Goal: Task Accomplishment & Management: Complete application form

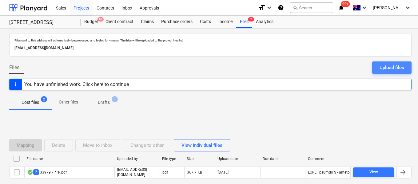
click at [386, 69] on div "Upload files" at bounding box center [392, 68] width 25 height 8
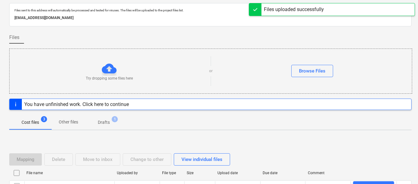
scroll to position [83, 0]
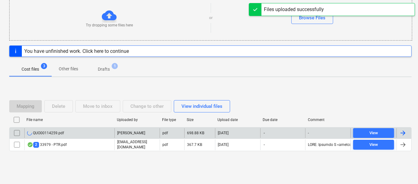
click at [81, 137] on div "QUO00114259.pdf" at bounding box center [69, 133] width 90 height 10
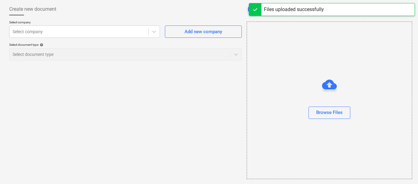
scroll to position [30, 0]
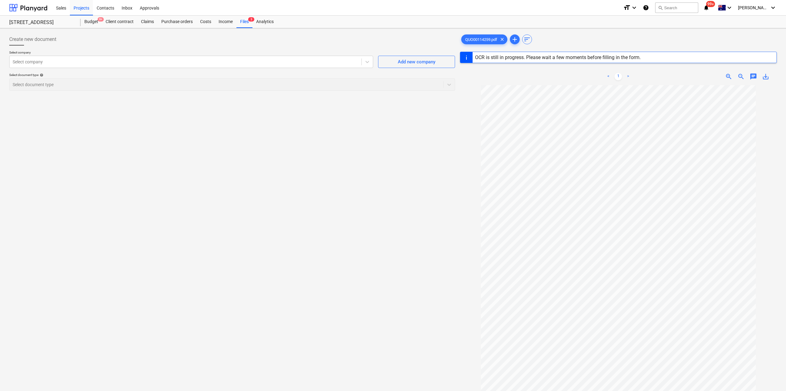
click at [92, 86] on div "Select document type help Select document type" at bounding box center [232, 82] width 446 height 18
click at [99, 68] on div "Select company" at bounding box center [191, 62] width 364 height 12
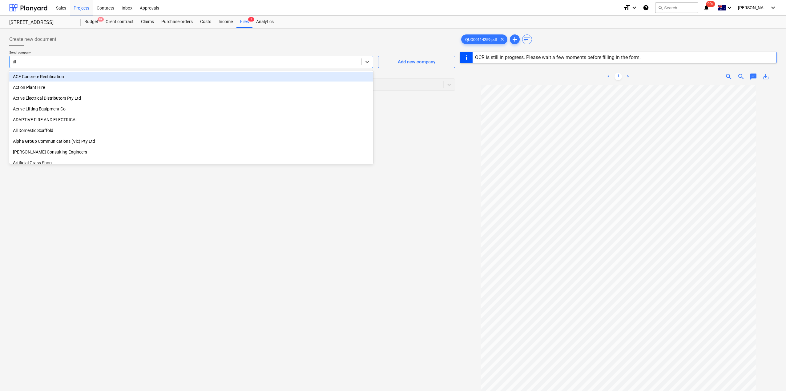
type input "tile"
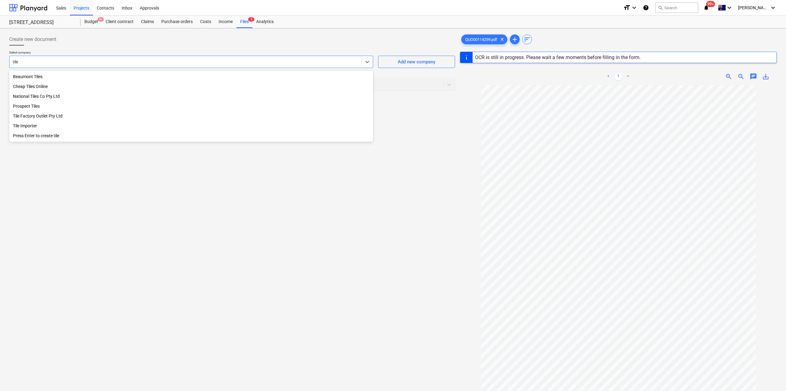
click at [41, 128] on div "Tile Importer" at bounding box center [191, 126] width 364 height 10
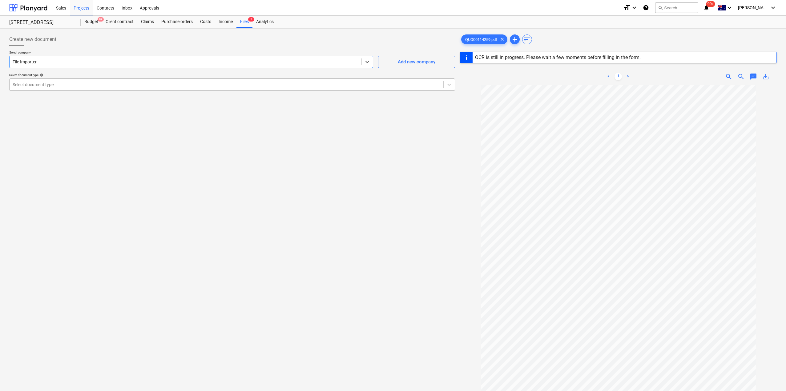
click at [74, 80] on div "Select document type" at bounding box center [227, 84] width 434 height 9
click at [220, 184] on div "Create new document Select company Tile Importer Add new company Select documen…" at bounding box center [232, 246] width 451 height 431
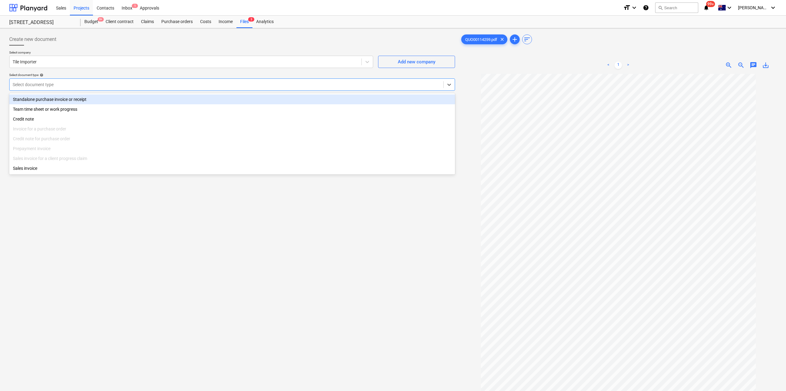
click at [106, 85] on div at bounding box center [227, 85] width 428 height 6
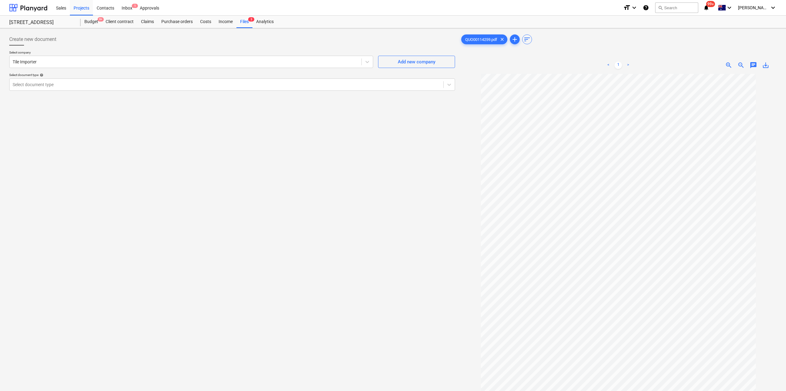
click at [252, 184] on div "Create new document Select company Tile Importer Add new company Select documen…" at bounding box center [232, 241] width 451 height 420
click at [246, 23] on div "Files 3" at bounding box center [244, 22] width 16 height 12
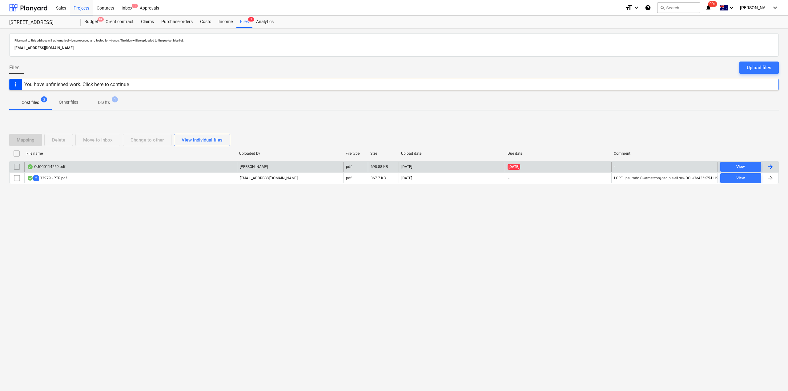
click at [76, 170] on div "QUO00114259.pdf" at bounding box center [130, 167] width 213 height 10
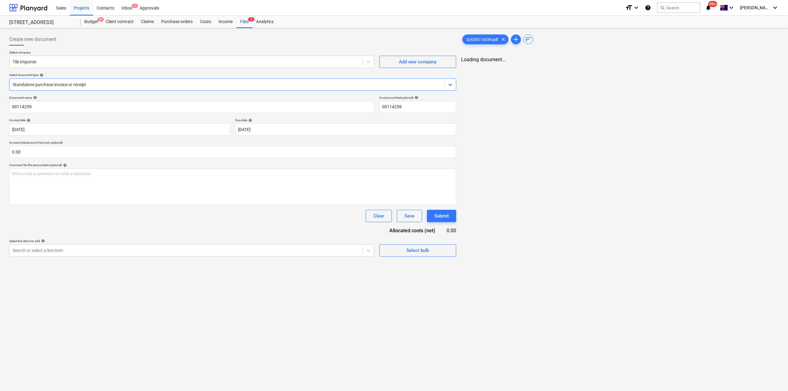
click at [63, 83] on div at bounding box center [227, 85] width 429 height 6
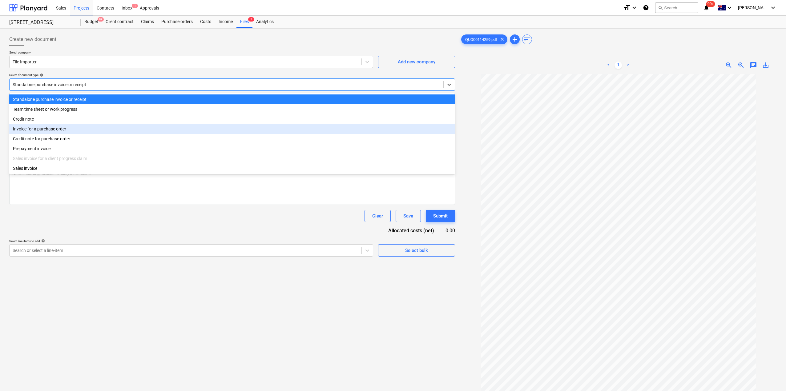
click at [52, 130] on div "Invoice for a purchase order" at bounding box center [232, 129] width 446 height 10
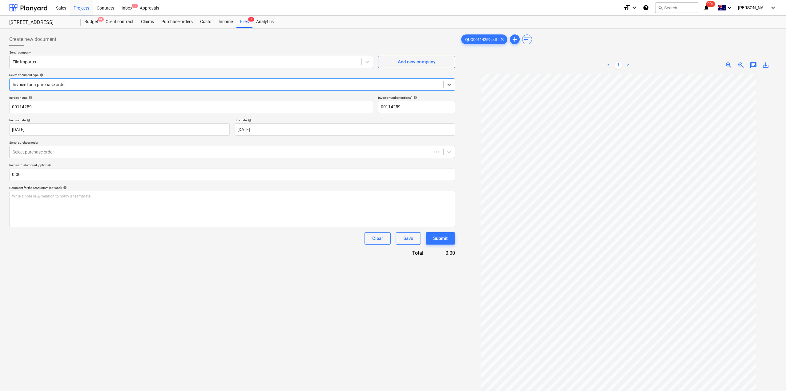
click at [63, 159] on div "Invoice name help 00114259 Invoice number (optional) help 00114259 Invoice date…" at bounding box center [232, 176] width 446 height 161
click at [62, 152] on div at bounding box center [227, 152] width 428 height 6
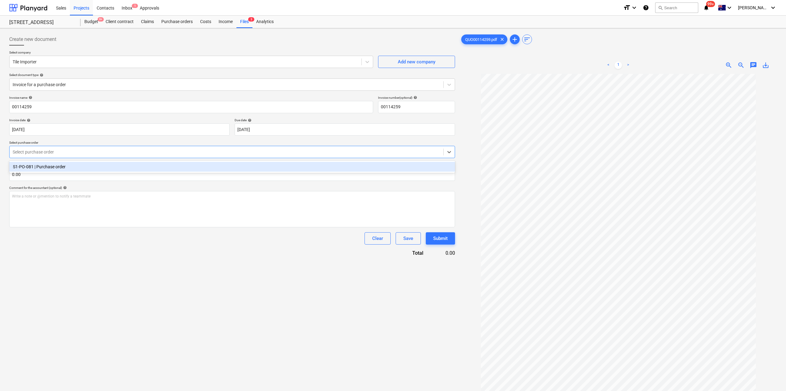
click at [59, 168] on div "S1-PO-081 | Purchase order" at bounding box center [232, 167] width 446 height 10
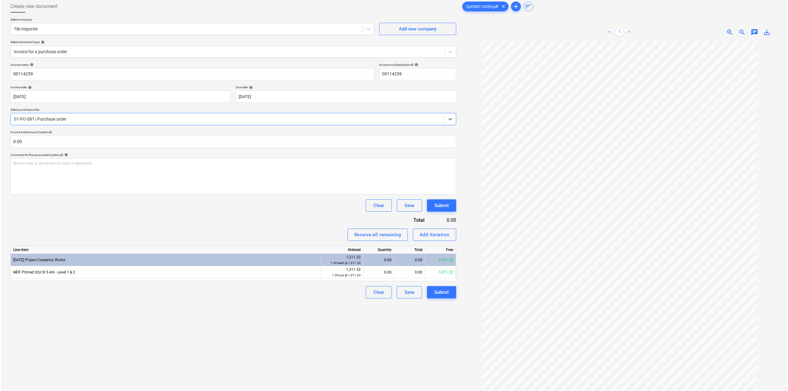
scroll to position [62, 0]
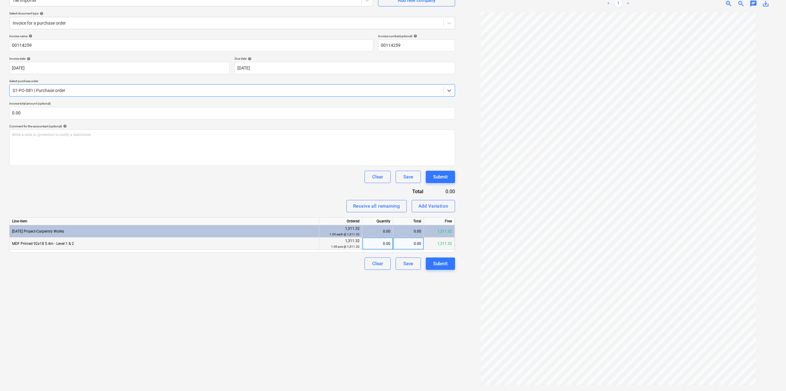
click at [382, 184] on div "0.00" at bounding box center [378, 244] width 26 height 12
type input "1"
click at [391, 184] on div "Create new document Select company Tile Importer Add new company Select documen…" at bounding box center [232, 179] width 451 height 420
click at [418, 184] on button "Submit" at bounding box center [440, 264] width 29 height 12
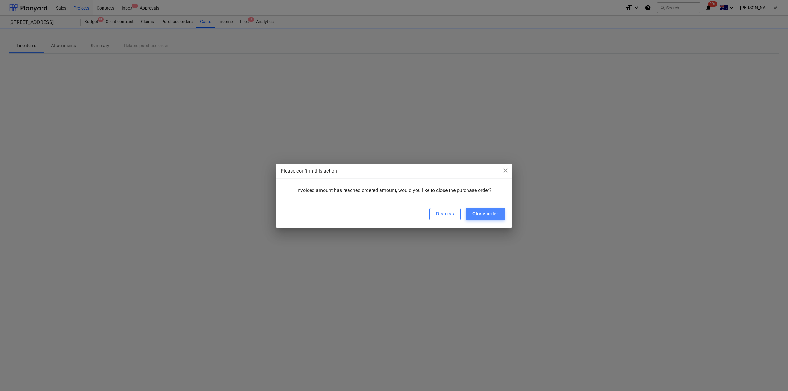
click at [418, 184] on div "Close order" at bounding box center [486, 214] width 26 height 8
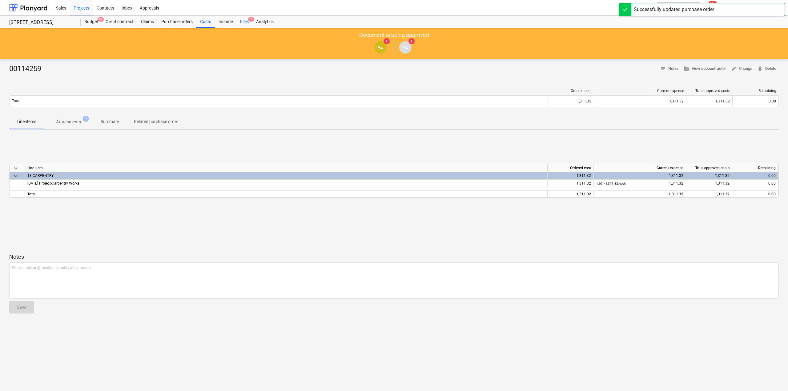
click at [245, 22] on div "Files 2" at bounding box center [244, 22] width 16 height 12
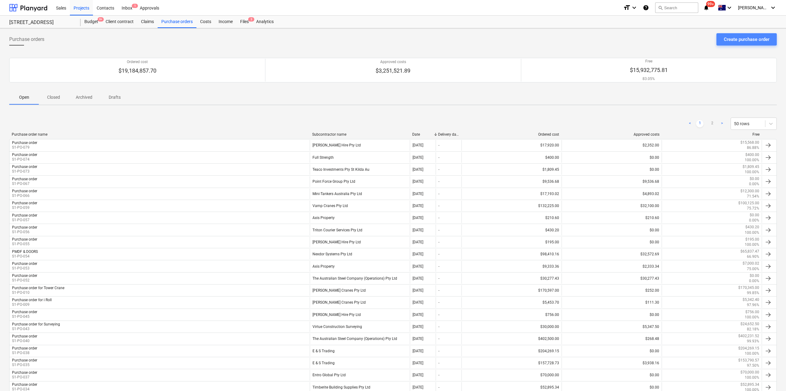
click at [737, 38] on div "Create purchase order" at bounding box center [747, 39] width 46 height 8
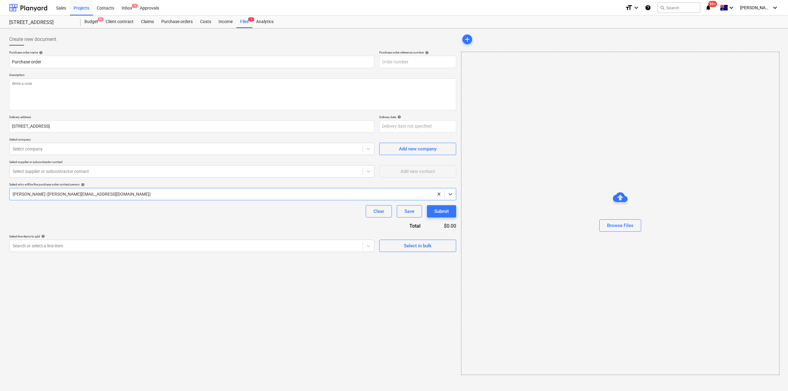
type textarea "x"
type input "S1-PO-081"
click at [80, 87] on textarea at bounding box center [232, 95] width 447 height 32
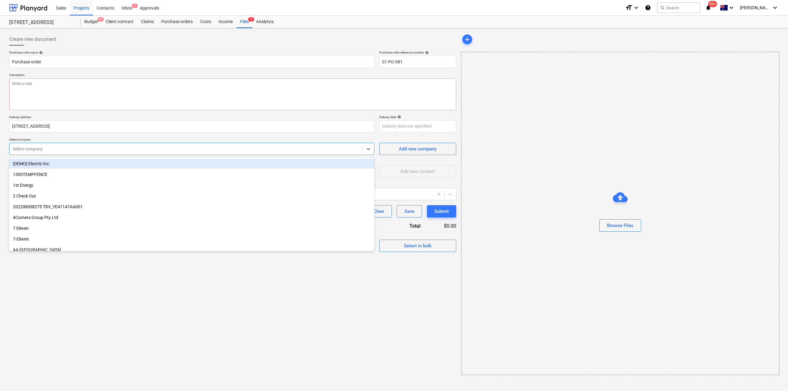
click at [105, 150] on div at bounding box center [186, 149] width 347 height 6
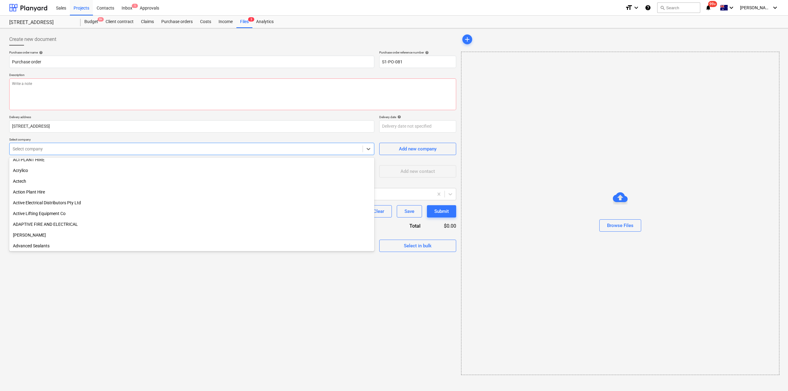
scroll to position [246, 0]
click at [160, 308] on div "Create new document Purchase order name help Purchase order Purchase order refe…" at bounding box center [233, 204] width 452 height 347
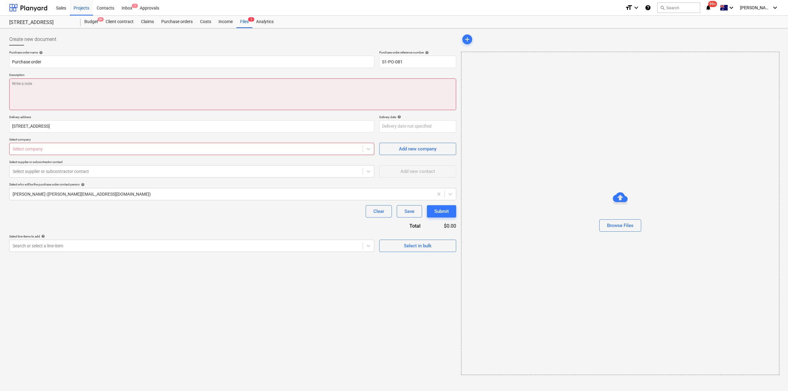
click at [60, 101] on textarea at bounding box center [232, 95] width 447 height 32
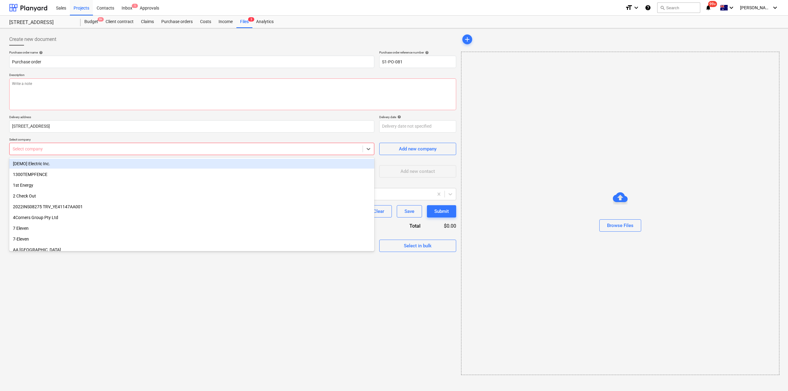
type textarea "x"
click at [62, 150] on div at bounding box center [186, 149] width 347 height 6
type input "tile"
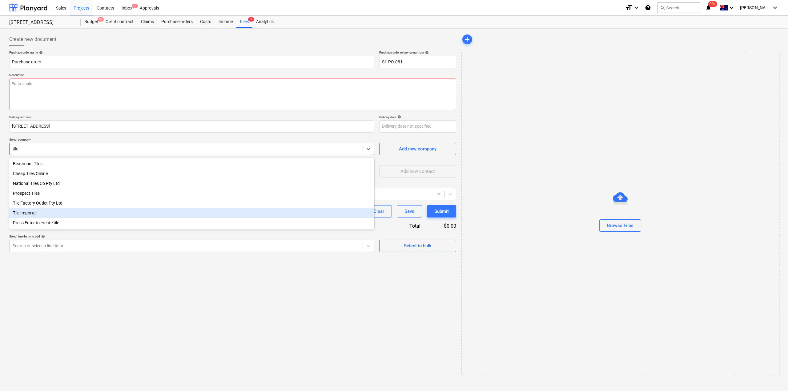
click at [31, 216] on div "Tile Importer" at bounding box center [191, 213] width 365 height 10
type textarea "x"
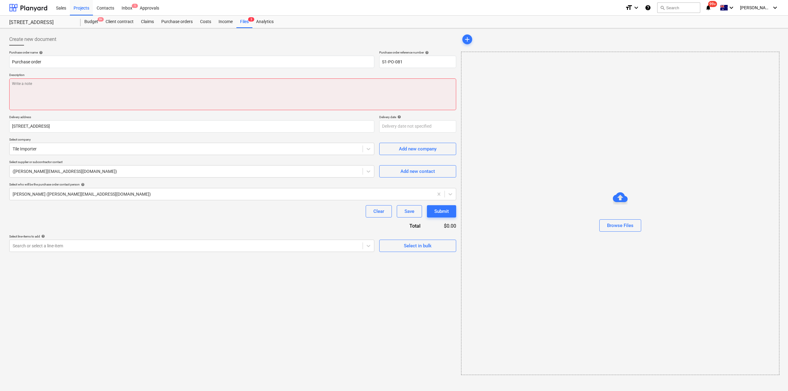
click at [127, 90] on textarea at bounding box center [232, 95] width 447 height 32
type textarea "x"
type textarea "M"
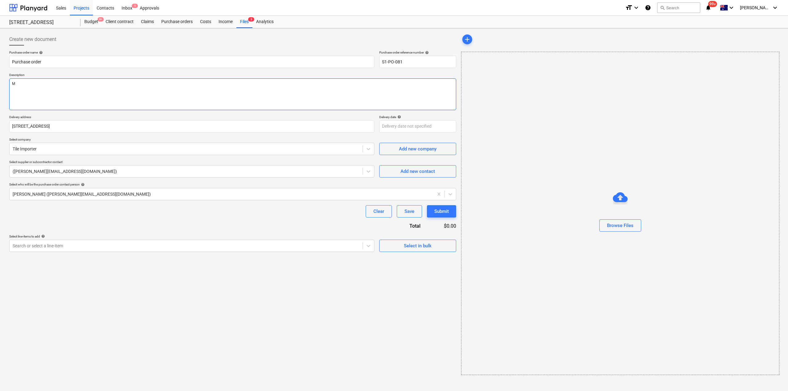
type textarea "x"
type textarea "MD"
type textarea "x"
type textarea "MDF"
type textarea "x"
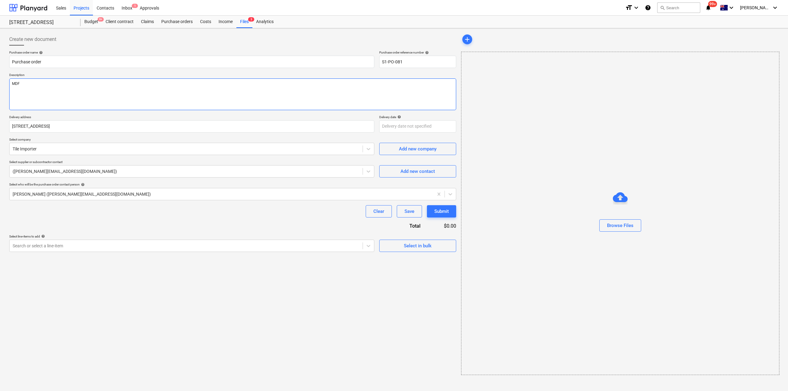
type textarea "MDF"
type textarea "x"
type textarea "MDF fo"
type textarea "x"
type textarea "MDF for"
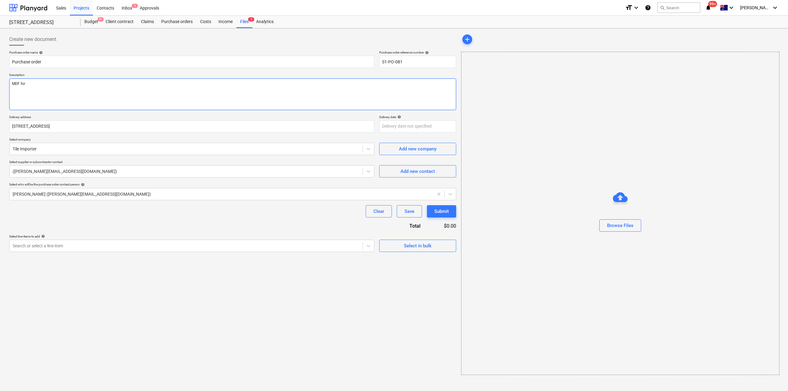
type textarea "x"
type textarea "MDF for"
type textarea "x"
type textarea "MDF for r"
type textarea "x"
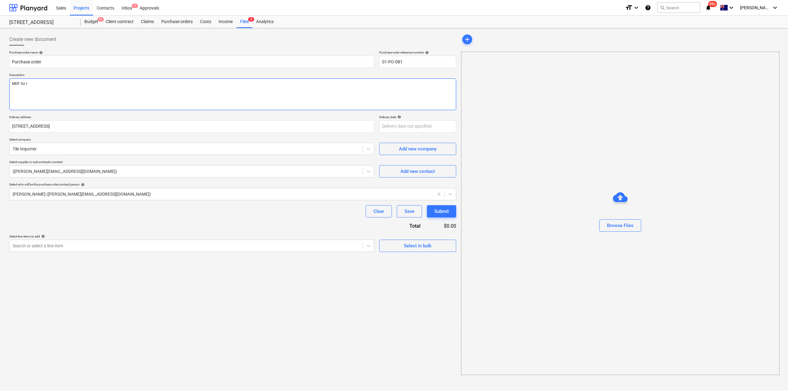
type textarea "MDF for ro"
type textarea "x"
type textarea "MDF for rob"
type textarea "x"
type textarea "MDF for robe"
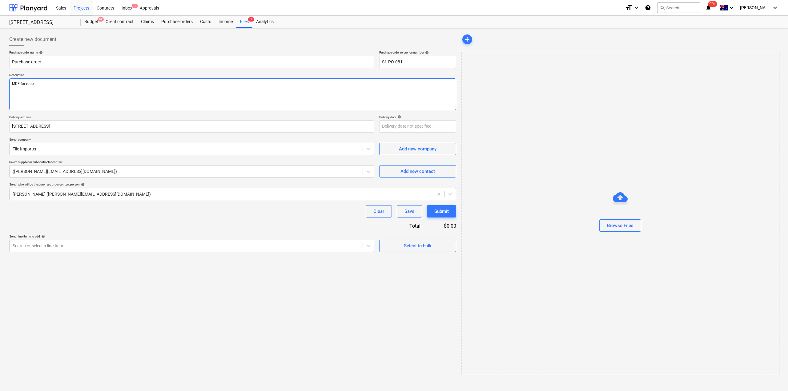
type textarea "x"
type textarea "MDF for robe"
type textarea "x"
type textarea "MDF for robe j"
type textarea "x"
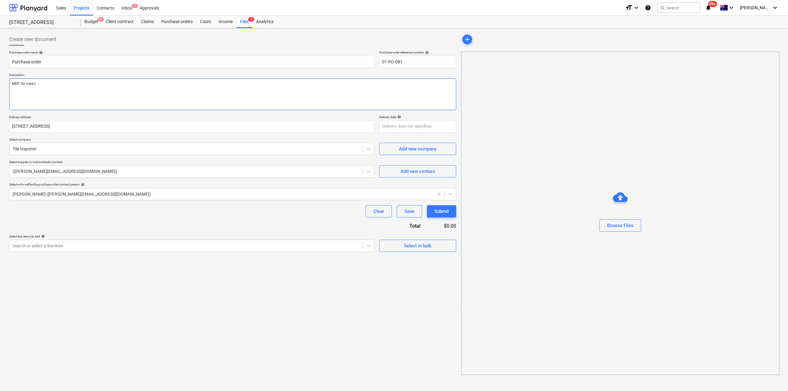
type textarea "MDF for robe ja"
type textarea "x"
type textarea "MDF for robe jam"
type textarea "x"
type textarea "MDF for robe jamb"
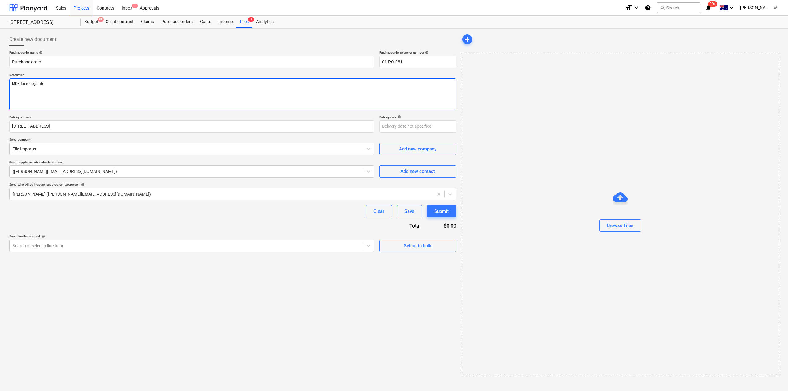
type textarea "x"
type textarea "MDF for robe jambs"
click at [66, 81] on textarea "MDF for robe jambs" at bounding box center [232, 95] width 447 height 32
type textarea "x"
type textarea "MDF for robe jambs -"
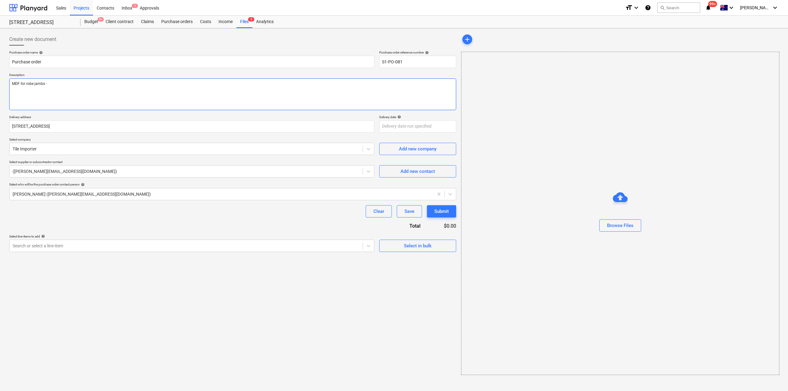
type textarea "x"
type textarea "MDF for robe jambs -"
type textarea "x"
type textarea "MDF for robe jambs - L"
type textarea "x"
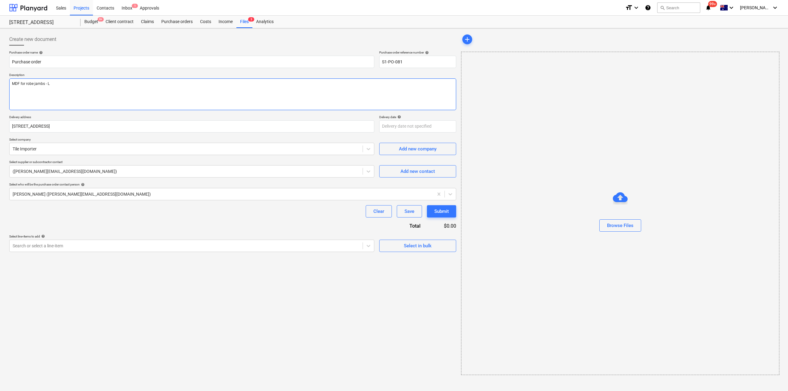
type textarea "MDF for robe jambs - L1"
type textarea "x"
type textarea "MDF for robe jambs - L1"
type textarea "x"
type textarea "MDF for robe jambs - L1 &"
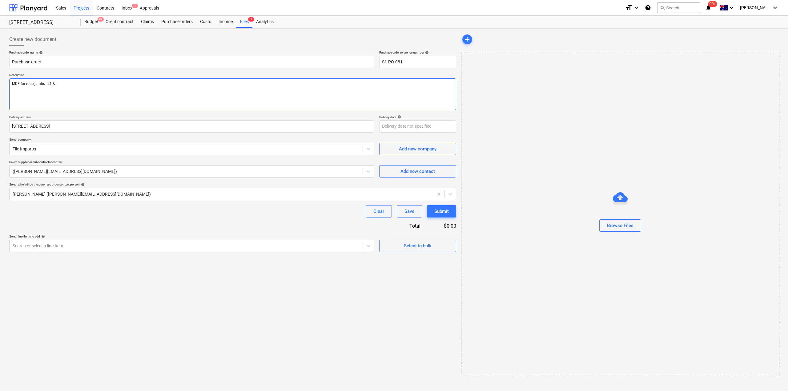
type textarea "x"
type textarea "MDF for robe jambs - L1 &"
type textarea "x"
type textarea "MDF for robe jambs - L1 & l2"
type textarea "x"
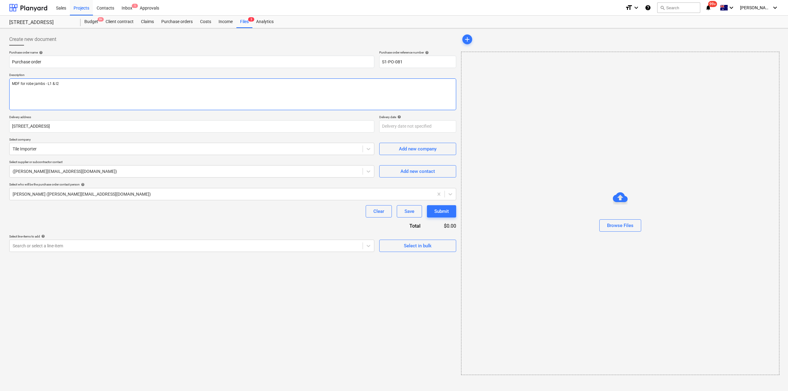
type textarea "MDF for robe jambs - L1 & l"
type textarea "x"
type textarea "MDF for robe jambs - L1 &"
type textarea "x"
type textarea "MDF for robe jambs - L1 & L"
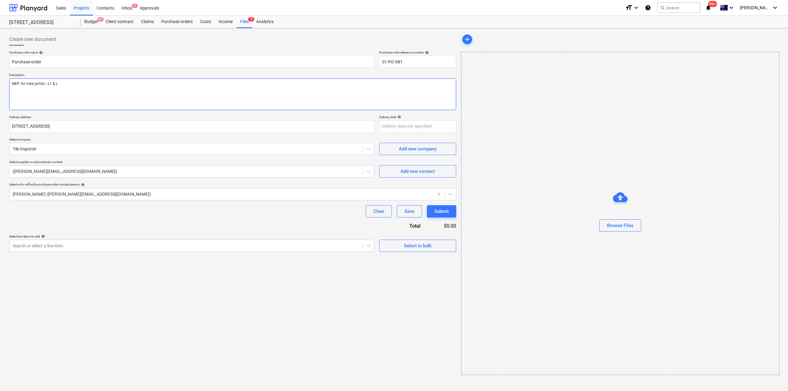
type textarea "x"
type textarea "MDF for robe jambs - L1 & L2"
type textarea "x"
click at [115, 209] on div "Clear Save Submit" at bounding box center [232, 211] width 447 height 12
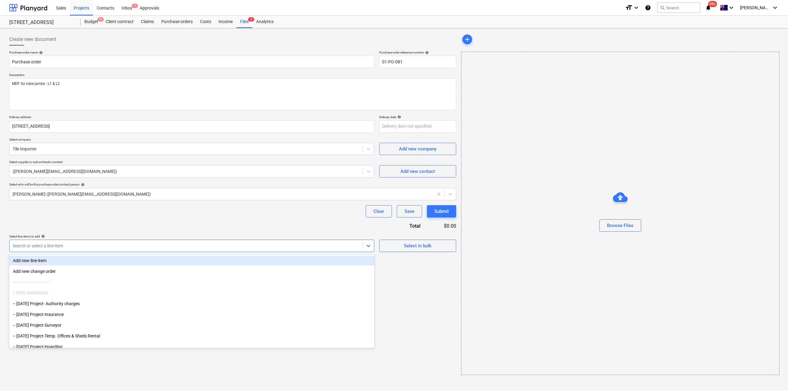
click at [88, 243] on div at bounding box center [186, 246] width 347 height 6
type input "carp"
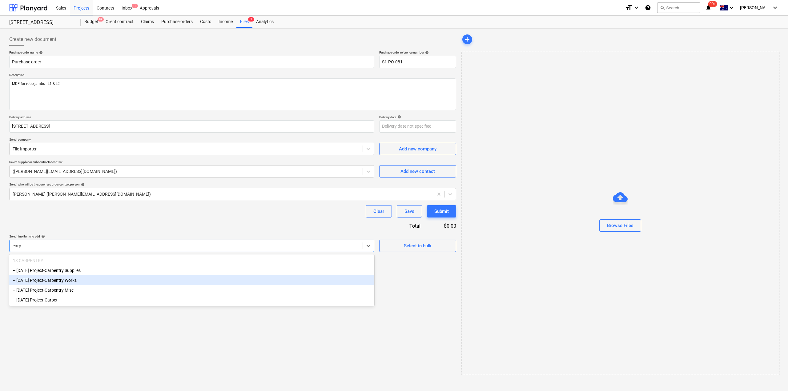
click at [76, 281] on div "-- 3-13-04 Project-Carpentry Works" at bounding box center [191, 281] width 365 height 10
type textarea "x"
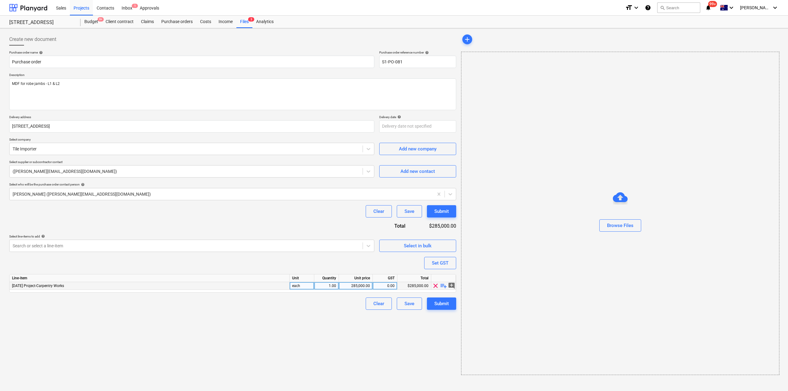
click at [445, 286] on span "playlist_add" at bounding box center [443, 285] width 7 height 7
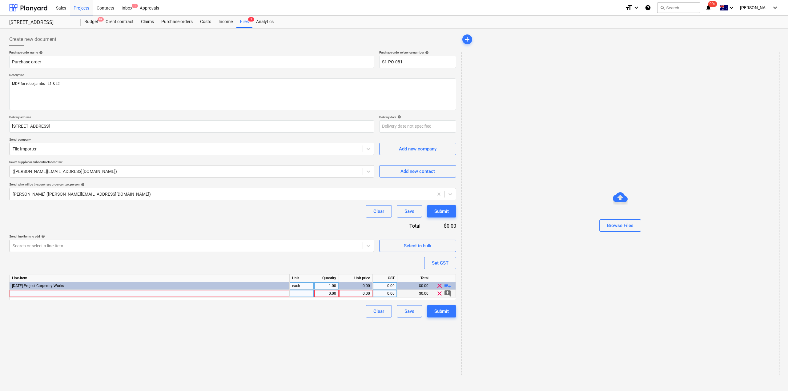
click at [184, 293] on div at bounding box center [150, 294] width 280 height 8
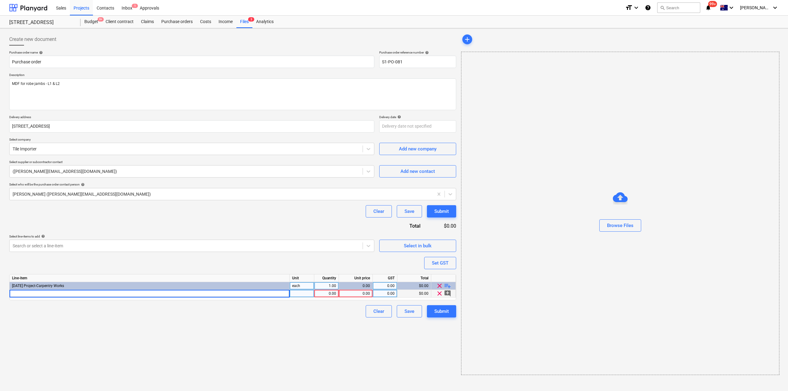
type textarea "x"
click at [181, 296] on input at bounding box center [150, 293] width 280 height 7
click at [184, 295] on input at bounding box center [150, 293] width 280 height 7
type input "M"
type input "MDF Primed 92x18 5.4m - Level 1 & 2"
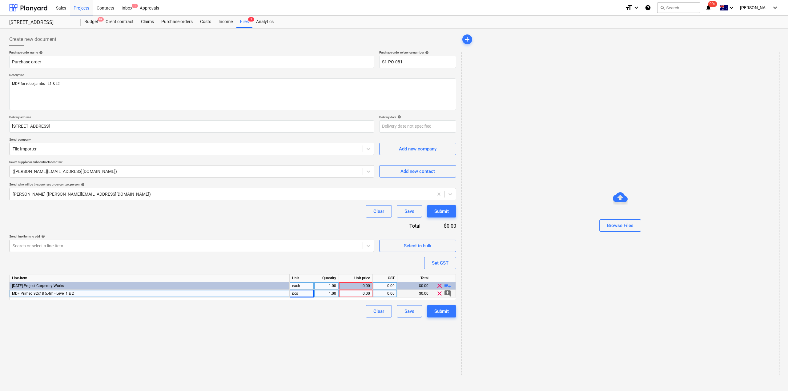
click at [358, 294] on div "0.00" at bounding box center [355, 294] width 29 height 8
click at [359, 293] on div "0.00" at bounding box center [355, 294] width 29 height 8
type textarea "x"
type input "1311.32"
click at [375, 360] on div "Create new document Purchase order name help Purchase order Purchase order refe…" at bounding box center [233, 204] width 452 height 347
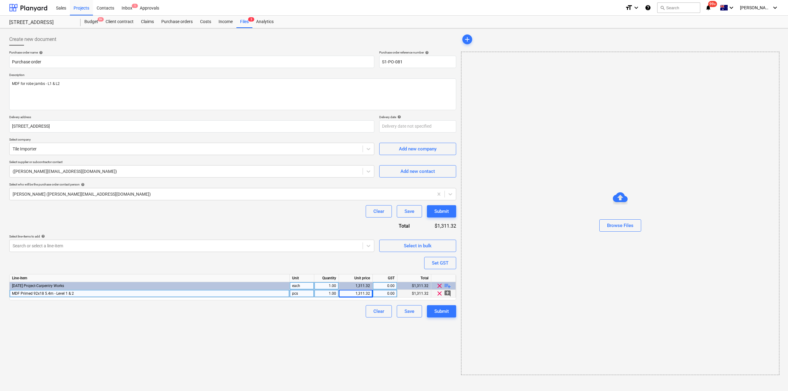
click at [441, 341] on div "Create new document Purchase order name help Purchase order Purchase order refe…" at bounding box center [233, 204] width 452 height 347
click at [442, 314] on div "Submit" at bounding box center [441, 312] width 14 height 8
type textarea "x"
